Goal: Transaction & Acquisition: Subscribe to service/newsletter

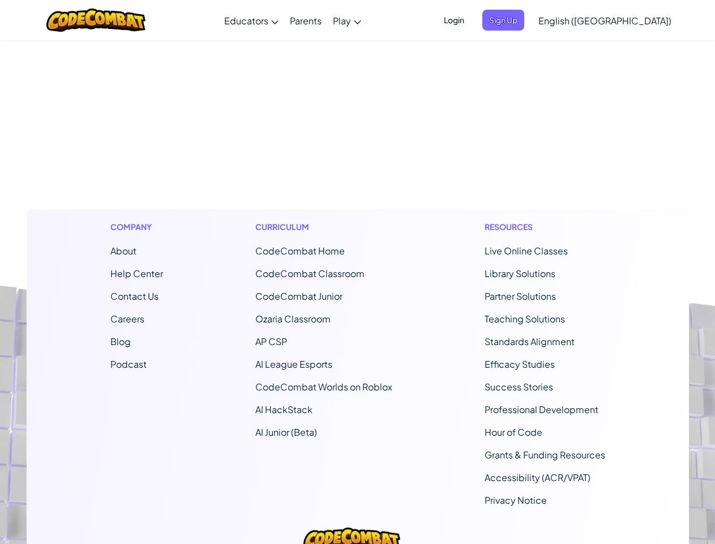
click at [471, 20] on span "Login" at bounding box center [454, 20] width 34 height 21
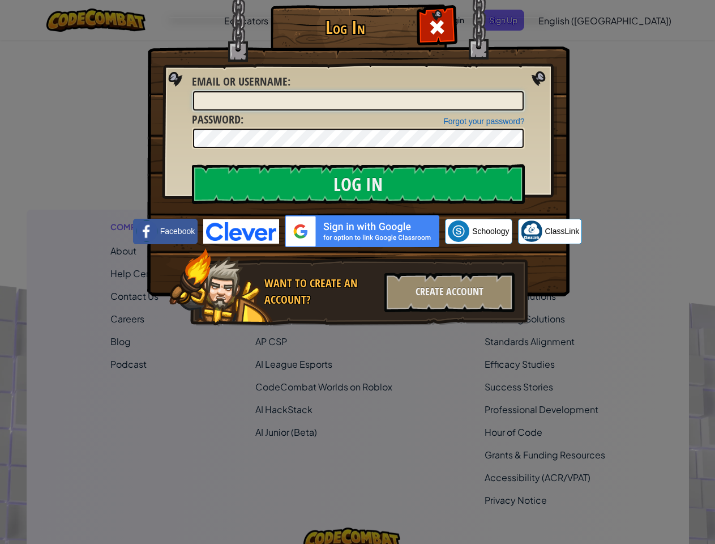
click at [522, 91] on input "Email or Username :" at bounding box center [358, 100] width 331 height 19
click at [573, 20] on div "Log In Unknown Error Email or Username : Forgot your password? Password : Log I…" at bounding box center [357, 272] width 715 height 544
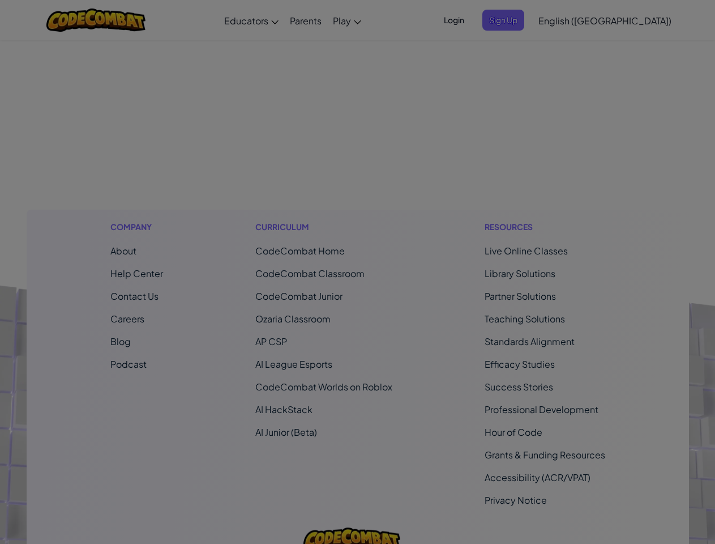
click at [524, 20] on span "Sign Up" at bounding box center [504, 20] width 42 height 21
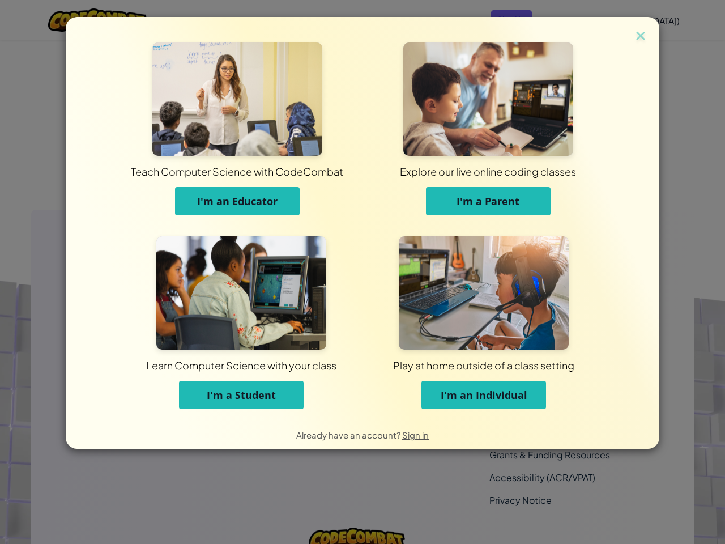
click at [633, 20] on div "Teach Computer Science with CodeCombat I'm an Educator Explore our live online …" at bounding box center [363, 218] width 594 height 403
click at [357, 292] on div "Teach Computer Science with CodeCombat I'm an Educator Explore our live online …" at bounding box center [362, 218] width 537 height 403
